Goal: Find contact information: Find contact information

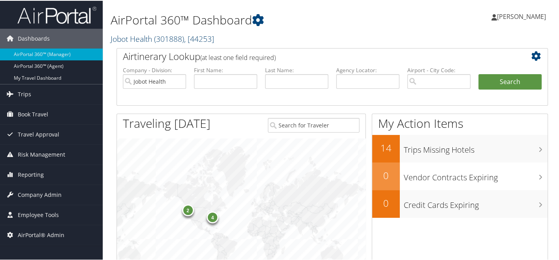
click at [154, 41] on link "Jobot Health ( 301888 ) , [ 44253 ]" at bounding box center [163, 38] width 104 height 11
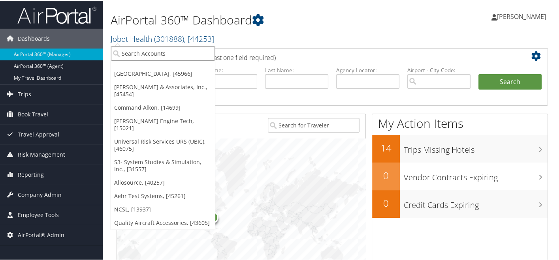
click at [149, 51] on input "search" at bounding box center [163, 52] width 104 height 15
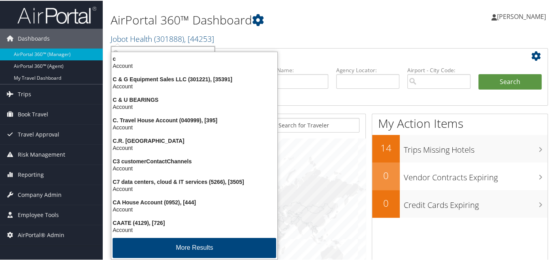
type input "croc"
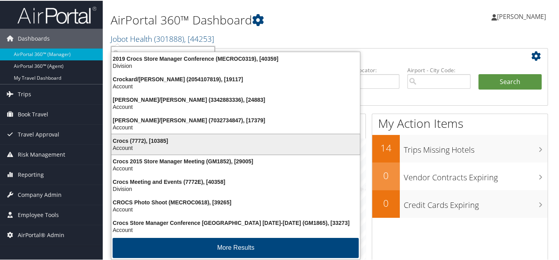
click at [145, 141] on div "Crocs (7772), [10385]" at bounding box center [236, 140] width 258 height 7
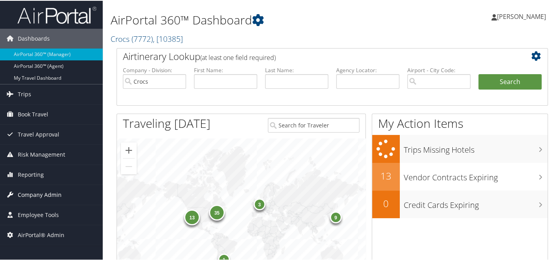
click at [46, 194] on span "Company Admin" at bounding box center [40, 194] width 44 height 20
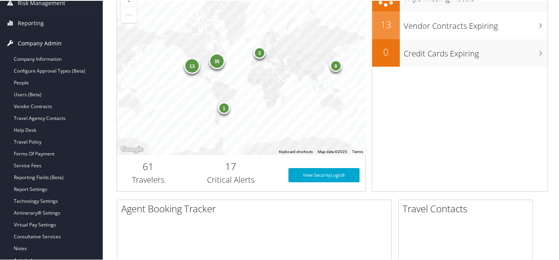
scroll to position [155, 0]
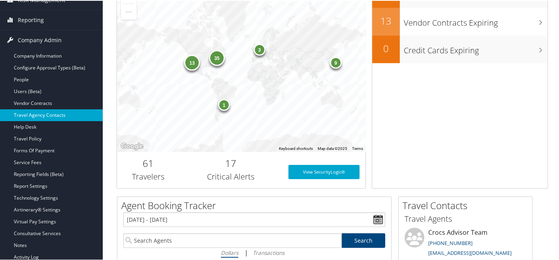
click at [65, 111] on link "Travel Agency Contacts" at bounding box center [51, 115] width 103 height 12
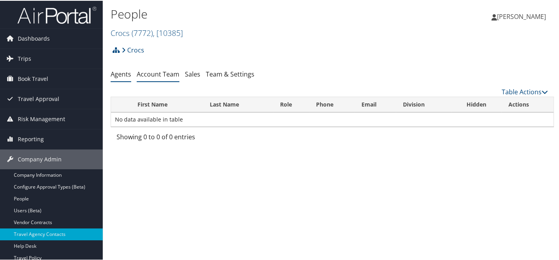
click at [164, 73] on link "Account Team" at bounding box center [158, 73] width 43 height 9
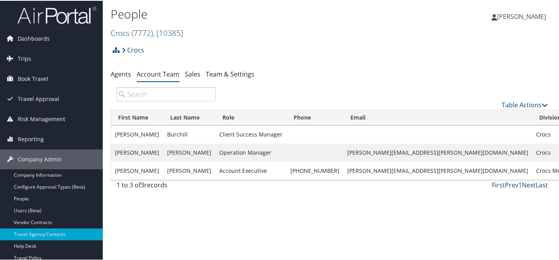
click at [157, 33] on span ", [ 10385 ]" at bounding box center [168, 32] width 30 height 11
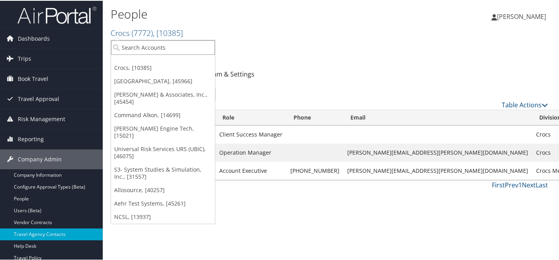
click at [150, 44] on input "search" at bounding box center [163, 47] width 104 height 15
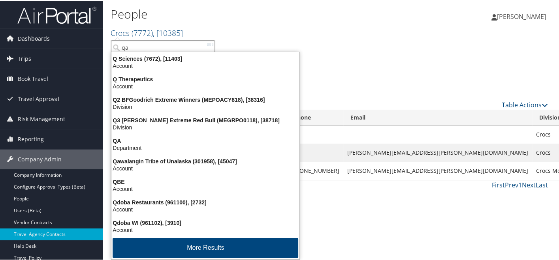
type input "qaw"
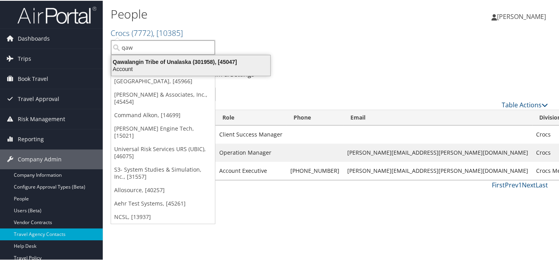
click at [152, 61] on div "Qawalangin Tribe of Unalaska (301958), [45047]" at bounding box center [191, 61] width 168 height 7
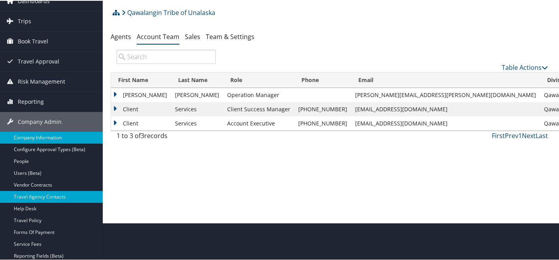
scroll to position [38, 0]
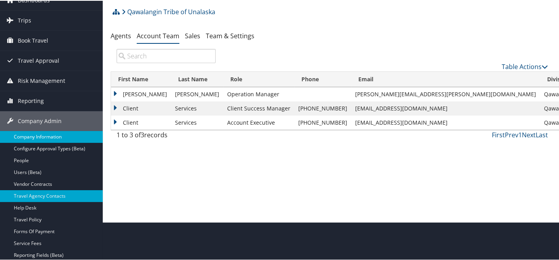
click at [68, 140] on link "Company Information" at bounding box center [51, 136] width 103 height 12
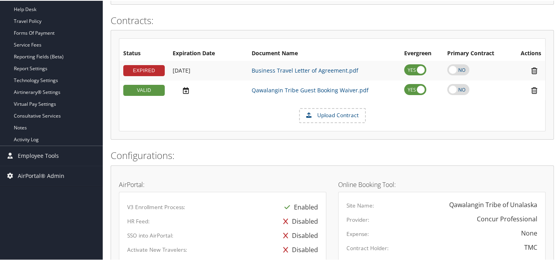
scroll to position [236, 0]
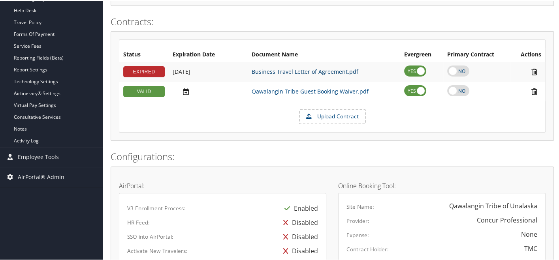
click at [285, 68] on link "Business Travel Letter of Agreement.pdf" at bounding box center [305, 71] width 107 height 8
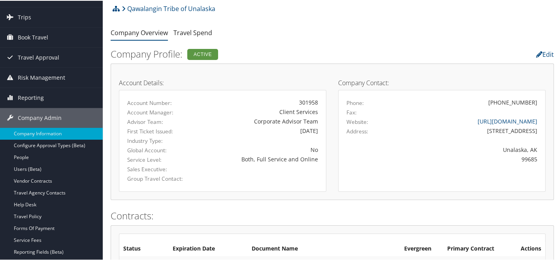
scroll to position [0, 0]
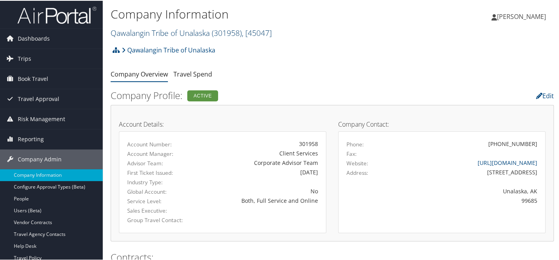
click at [222, 31] on span "( 301958 )" at bounding box center [227, 32] width 30 height 11
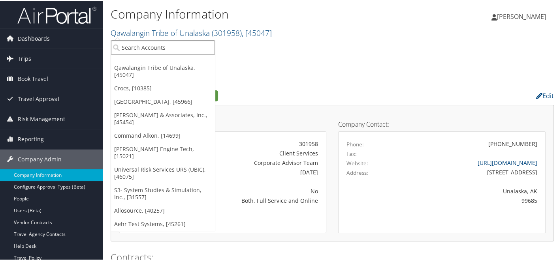
click at [182, 47] on input "search" at bounding box center [163, 47] width 104 height 15
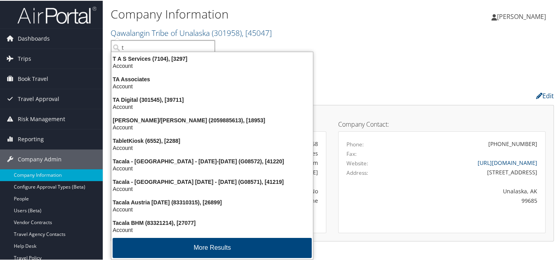
type input "ta"
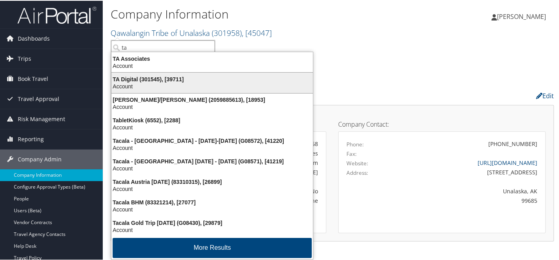
click at [174, 77] on div "TA Digital (301545), [39711]" at bounding box center [212, 78] width 211 height 7
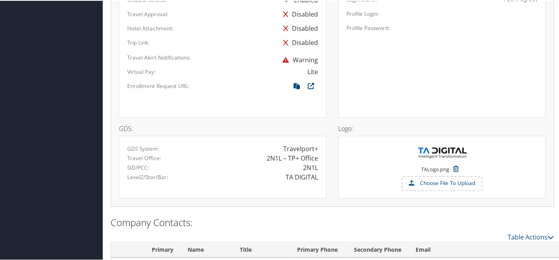
scroll to position [541, 0]
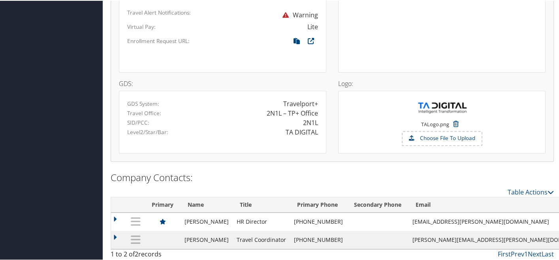
click at [498, 216] on td "[EMAIL_ADDRESS][PERSON_NAME][DOMAIN_NAME]" at bounding box center [502, 221] width 189 height 18
drag, startPoint x: 424, startPoint y: 217, endPoint x: 500, endPoint y: 218, distance: 75.5
click at [500, 218] on td "[EMAIL_ADDRESS][PERSON_NAME][DOMAIN_NAME]" at bounding box center [502, 221] width 189 height 18
copy td "[EMAIL_ADDRESS][PERSON_NAME][DOMAIN_NAME]"
click at [425, 236] on td "[PERSON_NAME][EMAIL_ADDRESS][PERSON_NAME][DOMAIN_NAME]" at bounding box center [502, 239] width 189 height 18
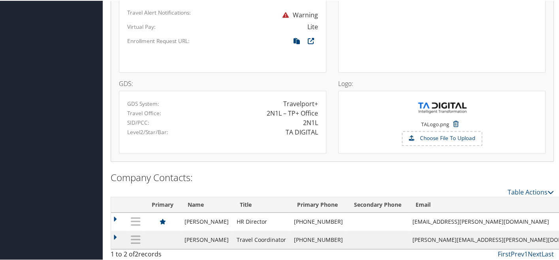
click at [424, 235] on td "[PERSON_NAME][EMAIL_ADDRESS][PERSON_NAME][DOMAIN_NAME]" at bounding box center [502, 239] width 189 height 18
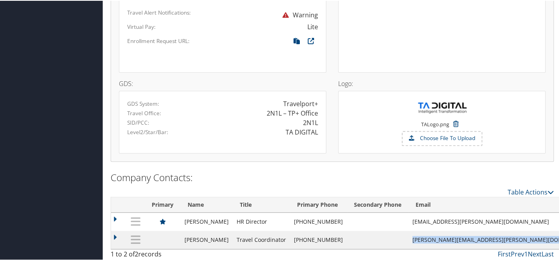
drag, startPoint x: 425, startPoint y: 237, endPoint x: 508, endPoint y: 231, distance: 83.2
click at [508, 231] on tr "[PERSON_NAME] Travel Coordinator [PHONE_NUMBER] [PERSON_NAME][EMAIL_ADDRESS][PE…" at bounding box center [375, 239] width 529 height 18
copy tr "[PERSON_NAME][EMAIL_ADDRESS][PERSON_NAME][DOMAIN_NAME] TM"
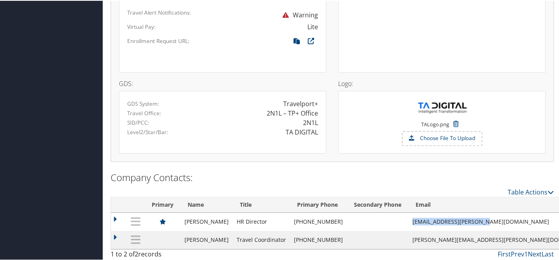
drag, startPoint x: 424, startPoint y: 219, endPoint x: 501, endPoint y: 215, distance: 76.7
click at [501, 215] on td "[EMAIL_ADDRESS][PERSON_NAME][DOMAIN_NAME]" at bounding box center [502, 221] width 189 height 18
copy td "[EMAIL_ADDRESS][PERSON_NAME][DOMAIN_NAME]"
